Goal: Information Seeking & Learning: Check status

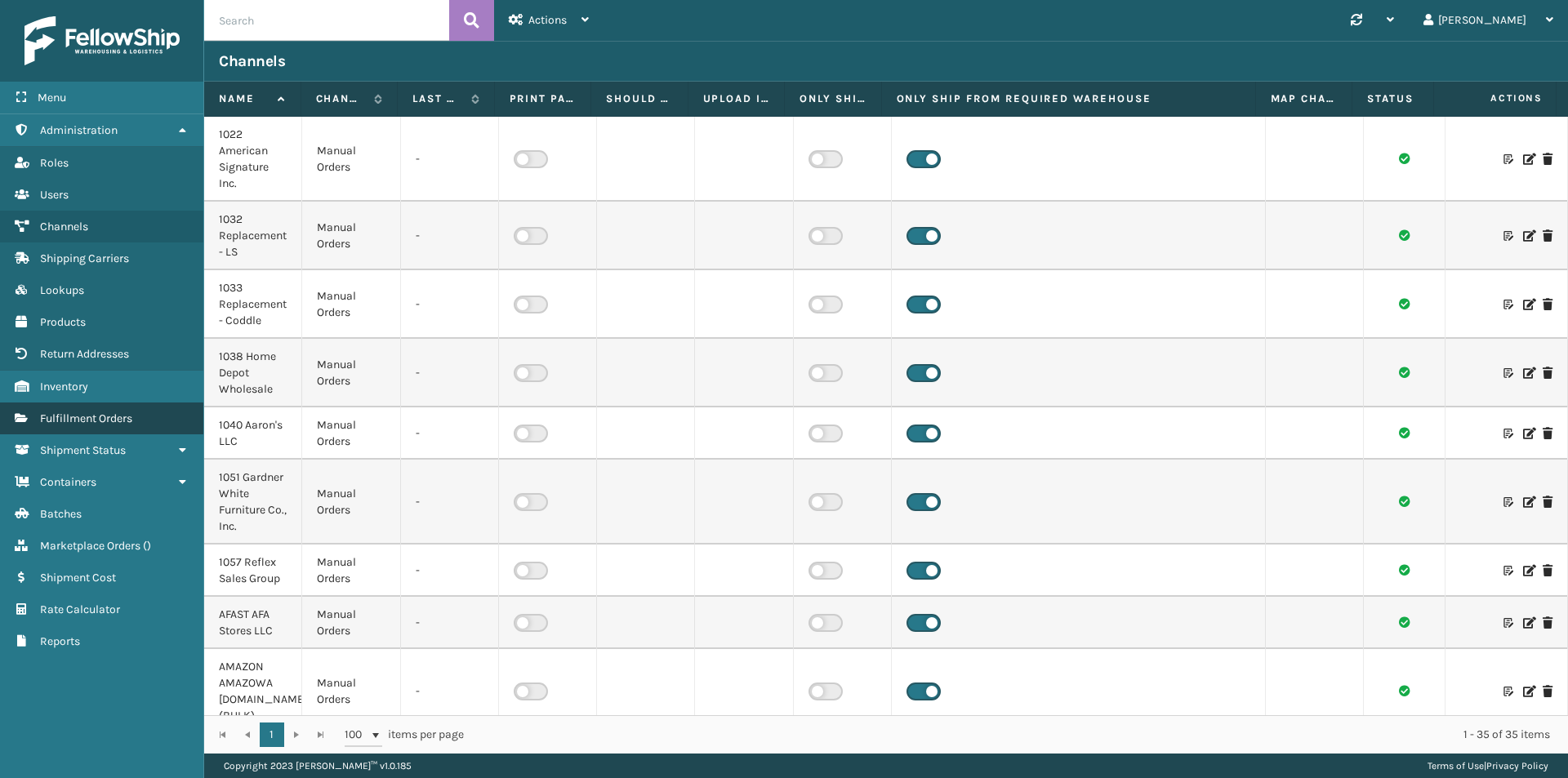
click at [76, 412] on span "Fulfillment Orders" at bounding box center [86, 418] width 93 height 14
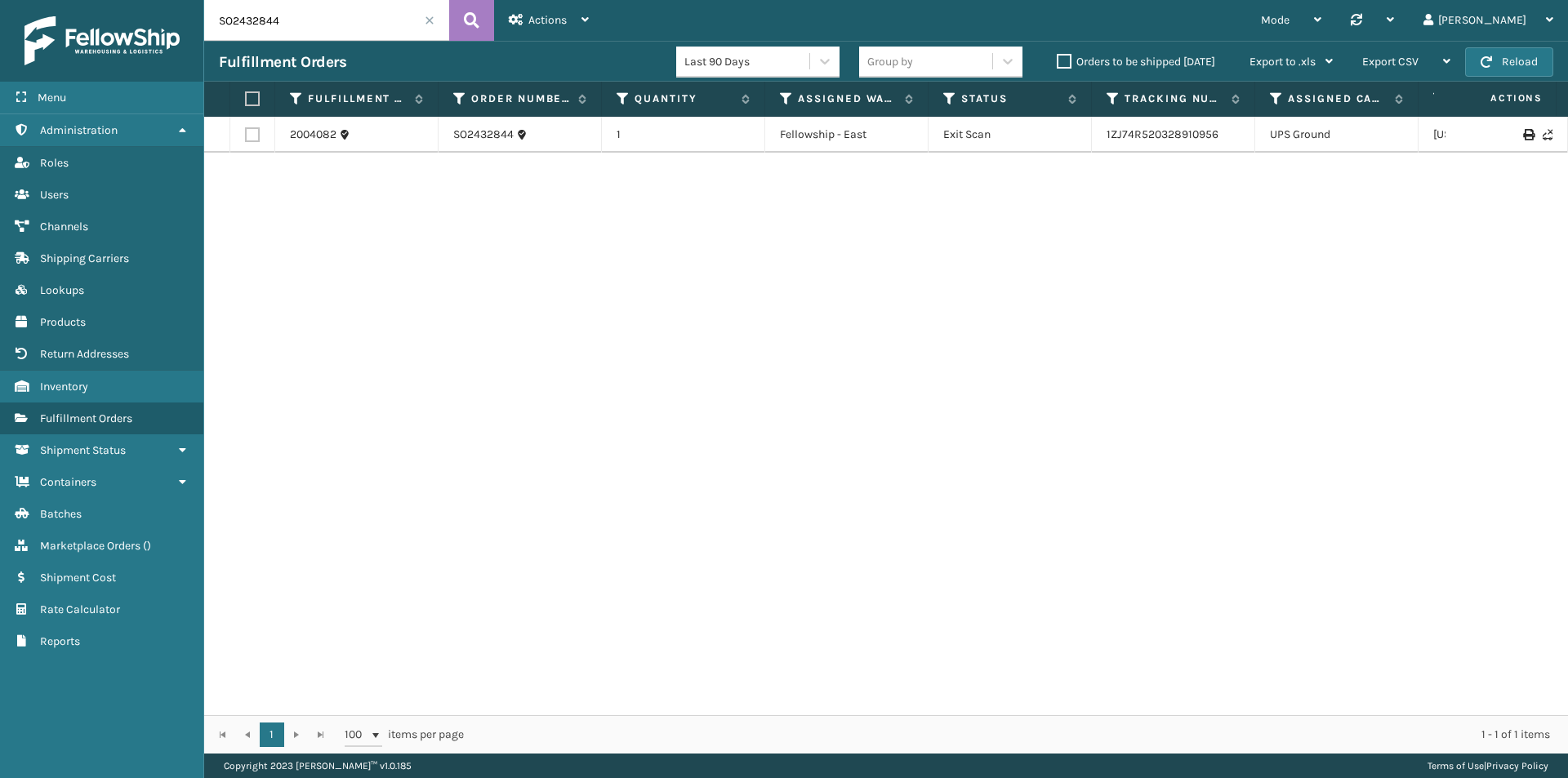
click at [297, 12] on input "SO2432844" at bounding box center [326, 20] width 245 height 41
click at [298, 14] on input "SO2432844" at bounding box center [326, 20] width 245 height 41
paste input "3180"
click at [390, 7] on input "SO2433180" at bounding box center [326, 20] width 245 height 41
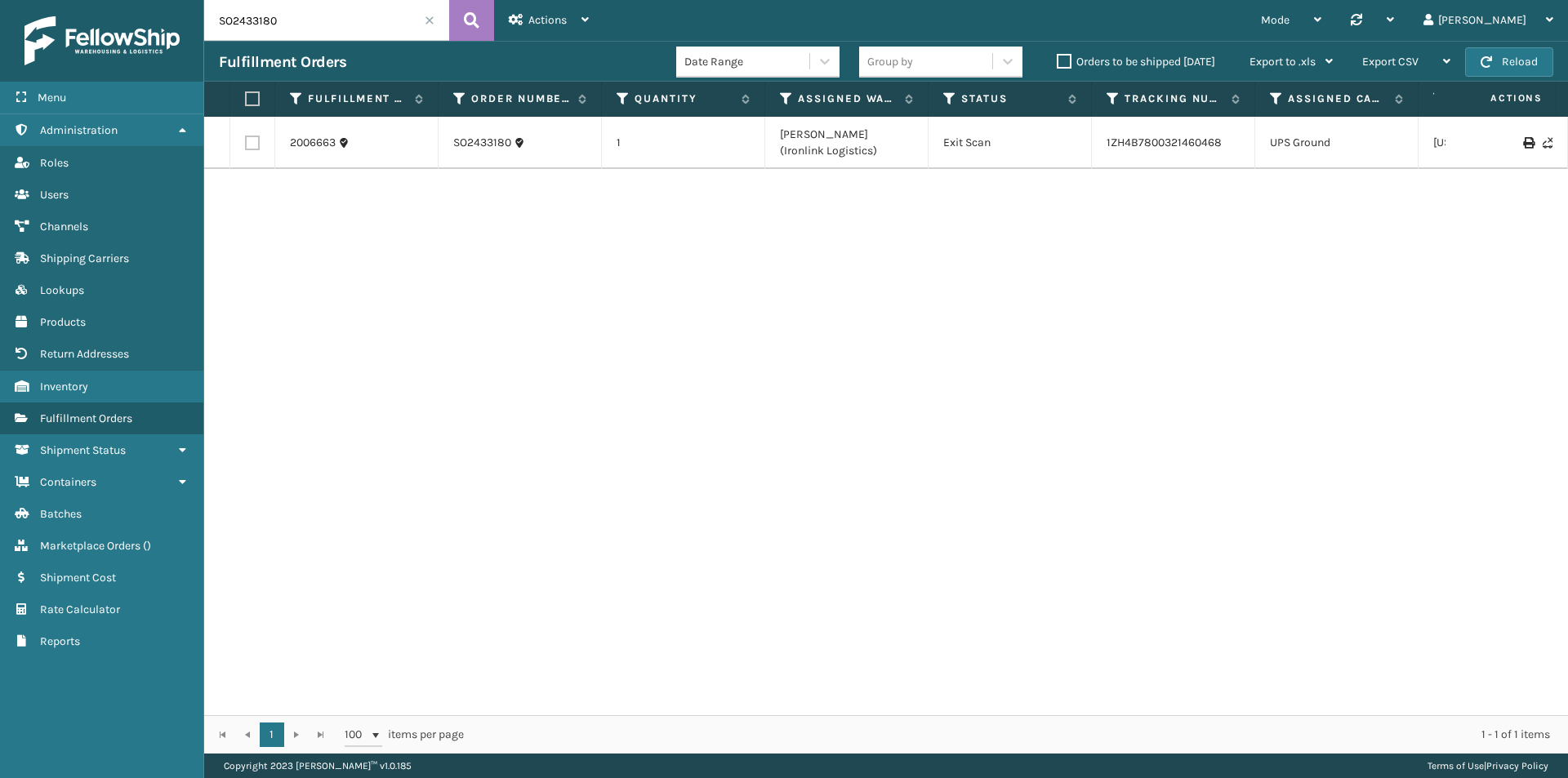
click at [390, 7] on input "SO2433180" at bounding box center [326, 20] width 245 height 41
paste input "891"
type input "SO2433891"
